Goal: Navigation & Orientation: Find specific page/section

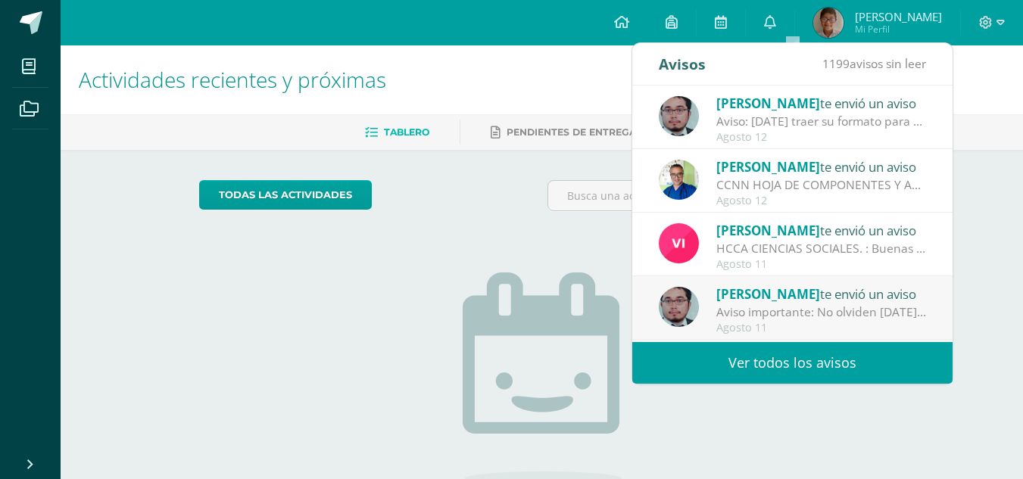
click at [794, 26] on link at bounding box center [770, 22] width 48 height 45
click at [629, 21] on icon at bounding box center [621, 22] width 15 height 14
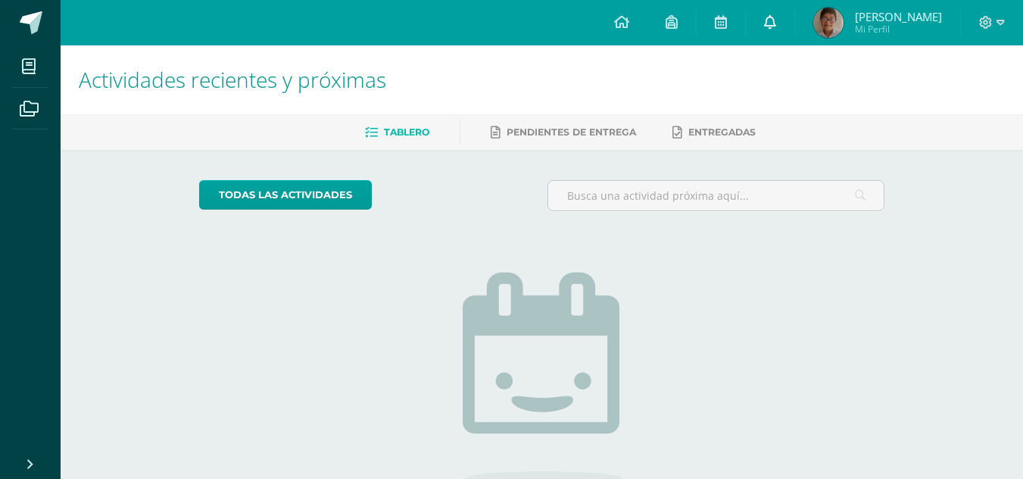
click at [776, 17] on icon at bounding box center [770, 22] width 12 height 14
click at [794, 23] on link at bounding box center [770, 22] width 48 height 45
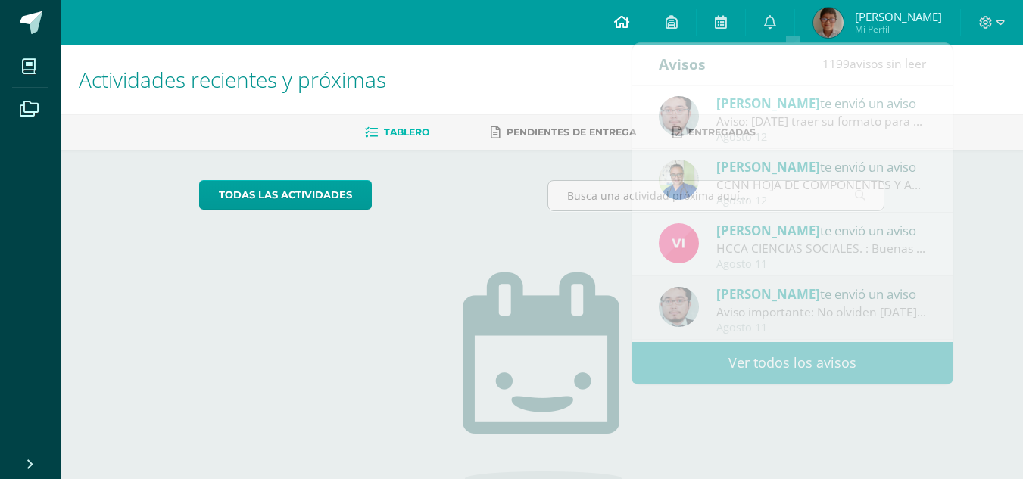
click at [629, 28] on icon at bounding box center [621, 22] width 15 height 14
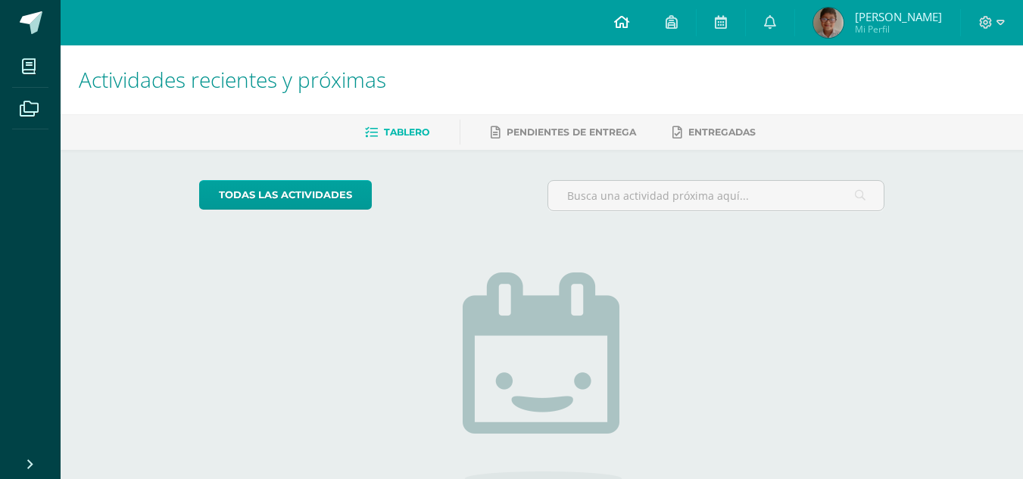
click at [629, 26] on icon at bounding box center [621, 22] width 15 height 14
